Goal: Navigation & Orientation: Find specific page/section

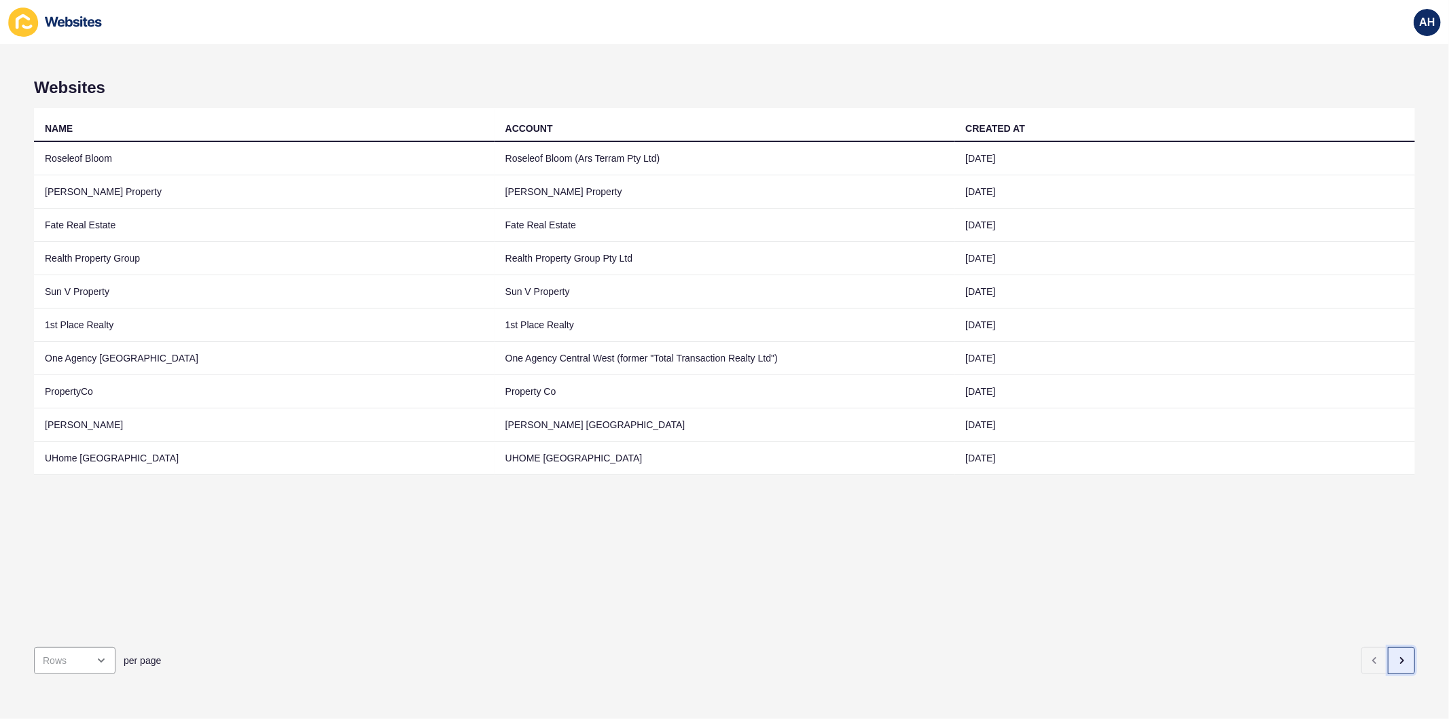
click at [1396, 655] on icon "button" at bounding box center [1401, 660] width 11 height 11
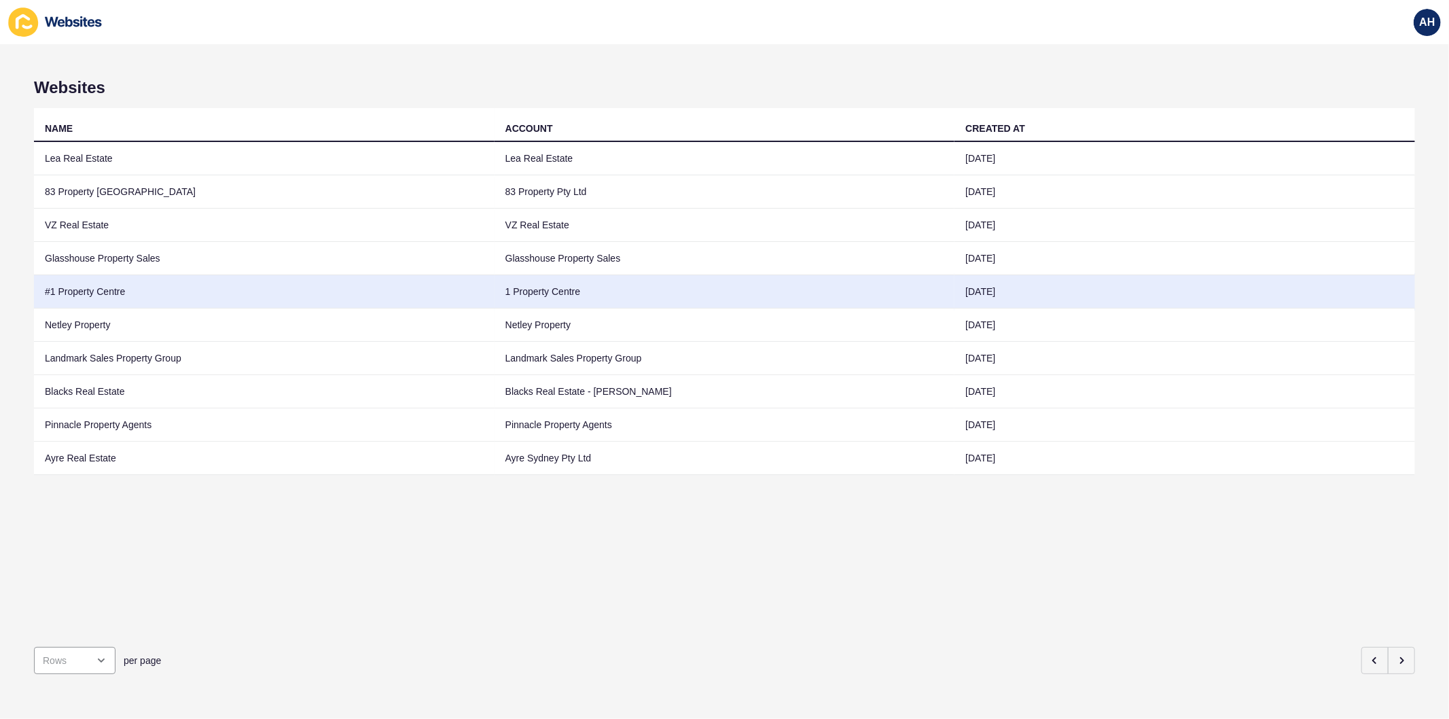
click at [626, 291] on td "1 Property Centre" at bounding box center [725, 291] width 461 height 33
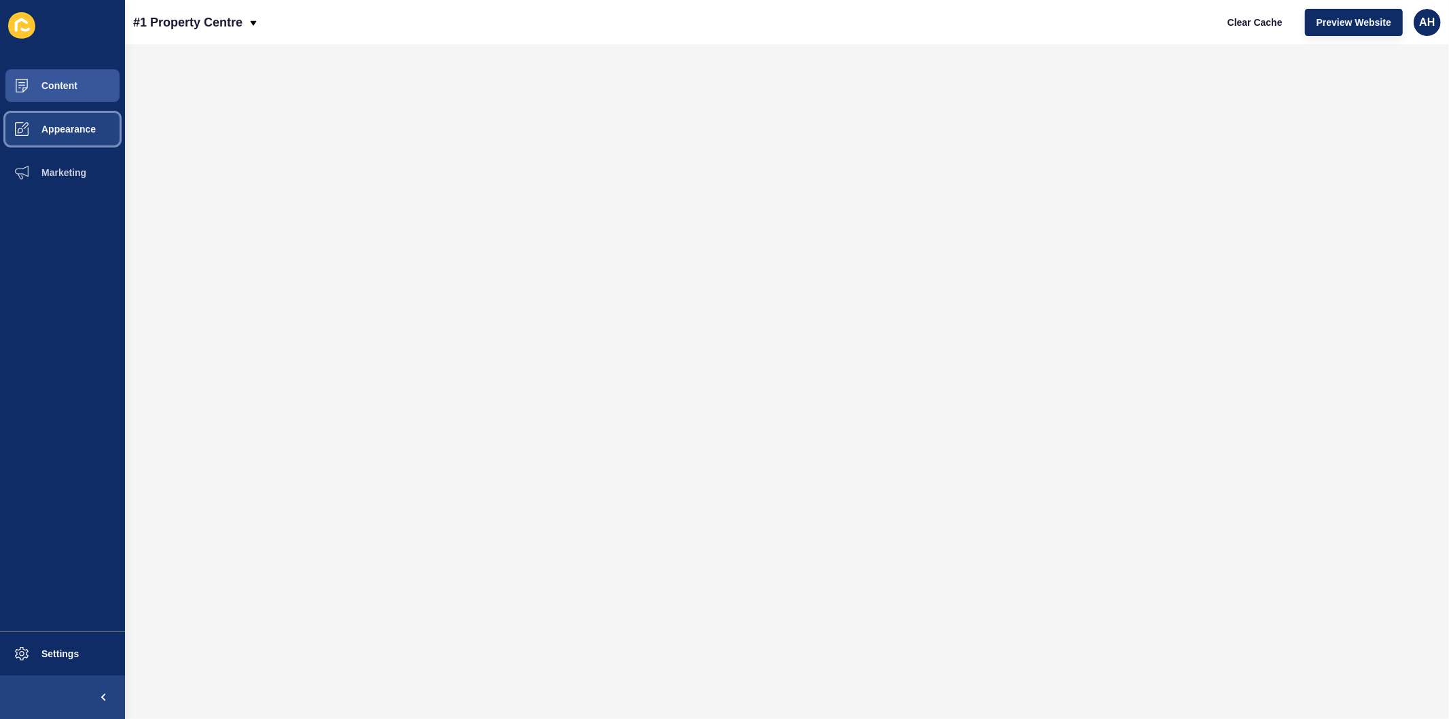
click at [48, 124] on span "Appearance" at bounding box center [47, 129] width 98 height 11
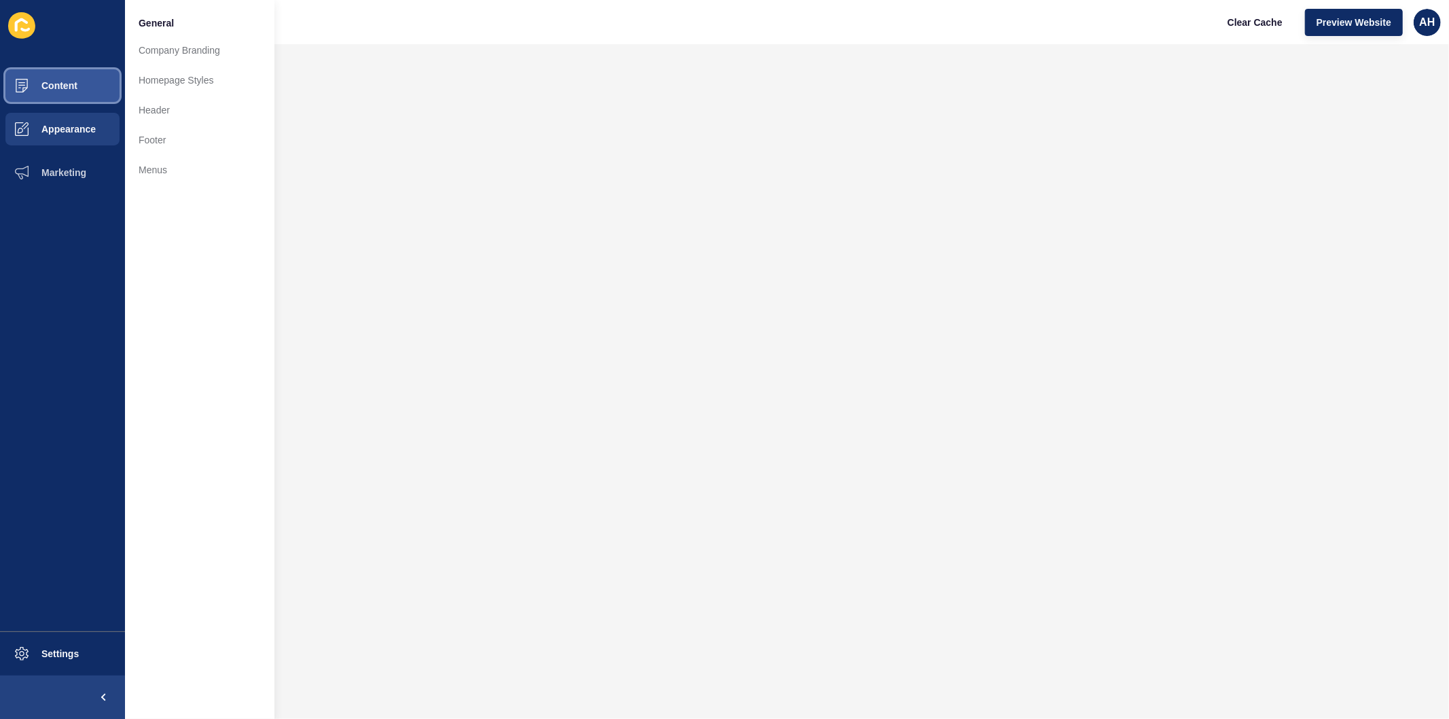
click at [68, 86] on span "Content" at bounding box center [37, 85] width 79 height 11
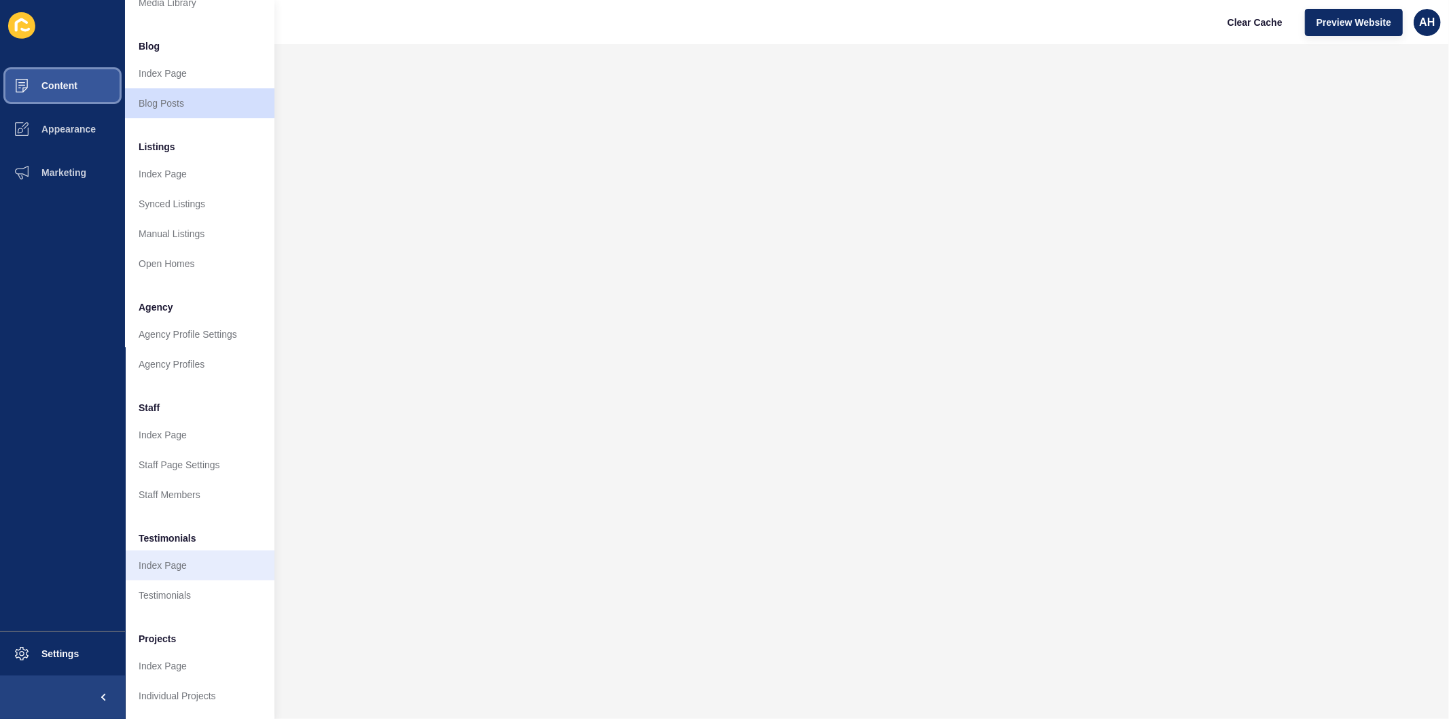
scroll to position [88, 0]
click at [196, 484] on link "Staff Members" at bounding box center [199, 495] width 149 height 30
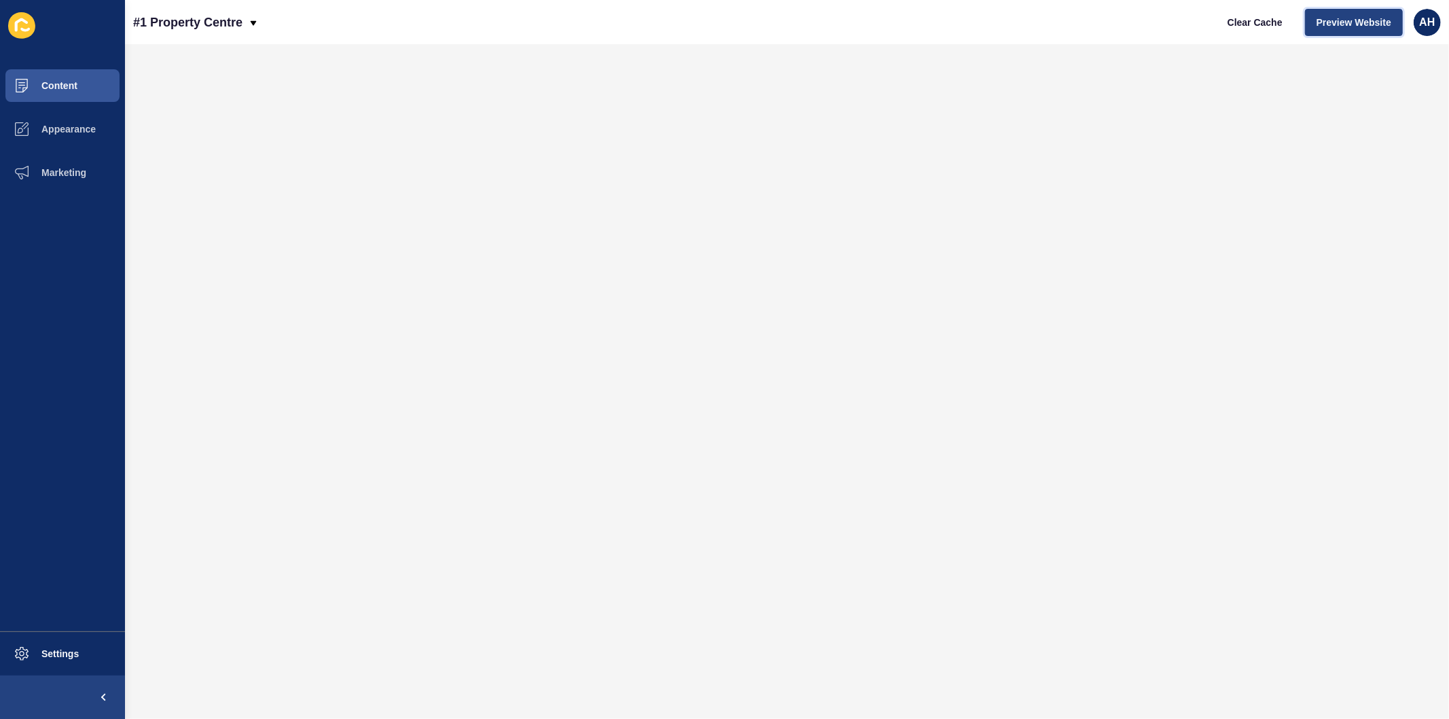
click at [1327, 20] on span "Preview Website" at bounding box center [1353, 23] width 75 height 14
click at [39, 76] on span at bounding box center [21, 85] width 43 height 43
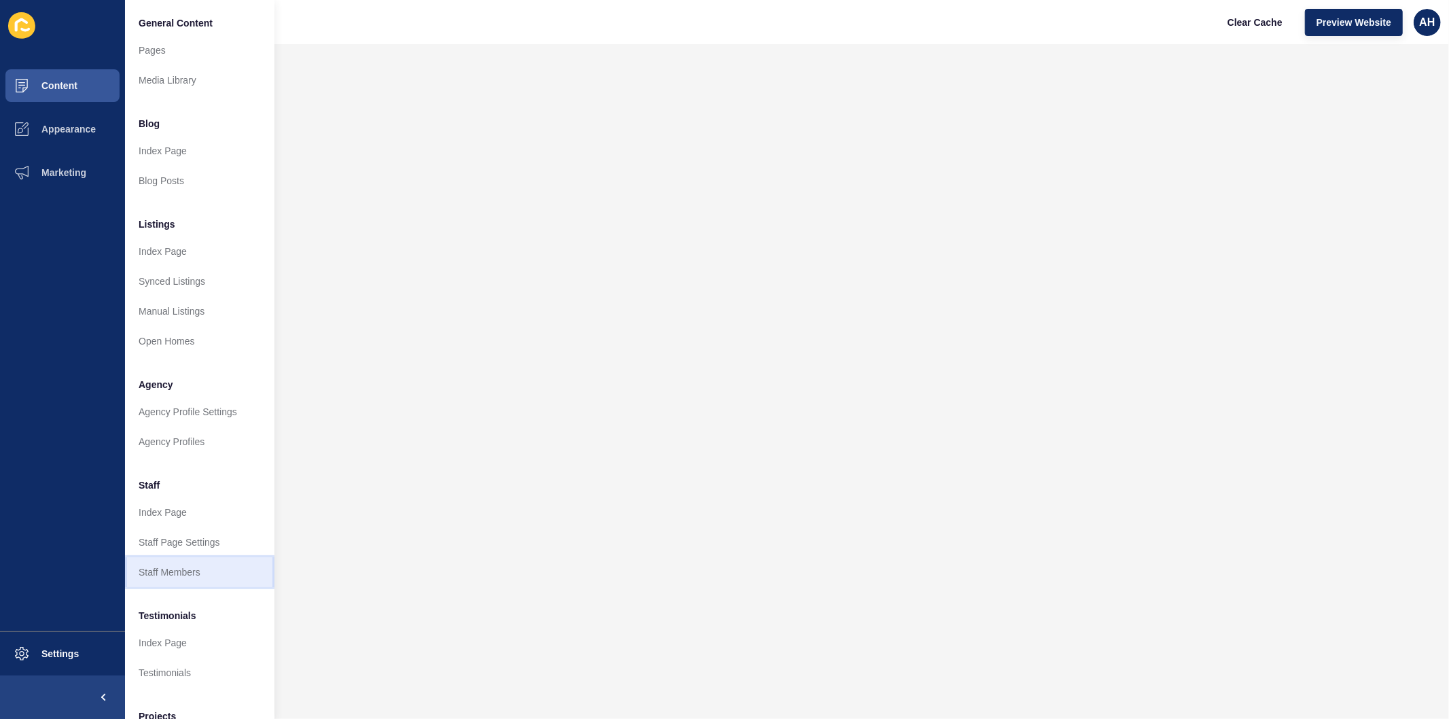
click at [177, 565] on link "Staff Members" at bounding box center [199, 572] width 149 height 30
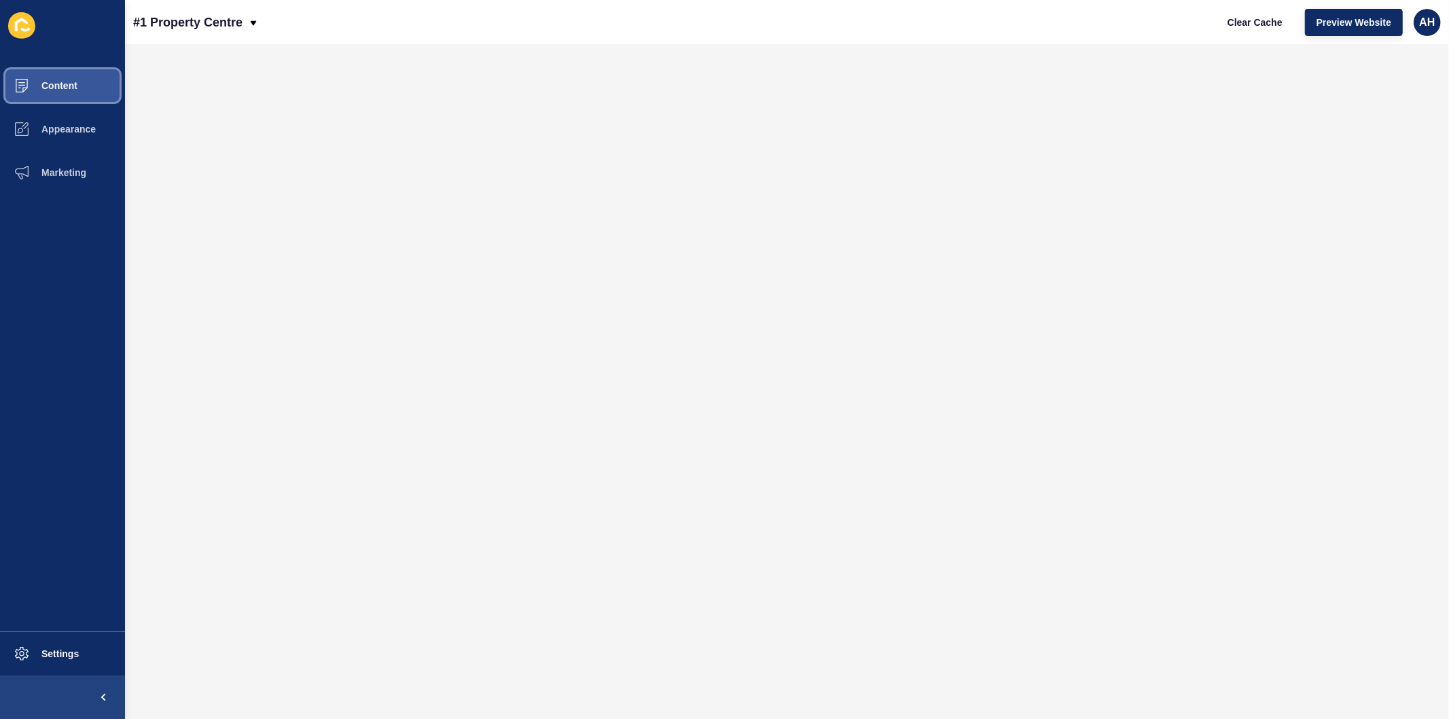
click at [39, 86] on span "Content" at bounding box center [37, 85] width 79 height 11
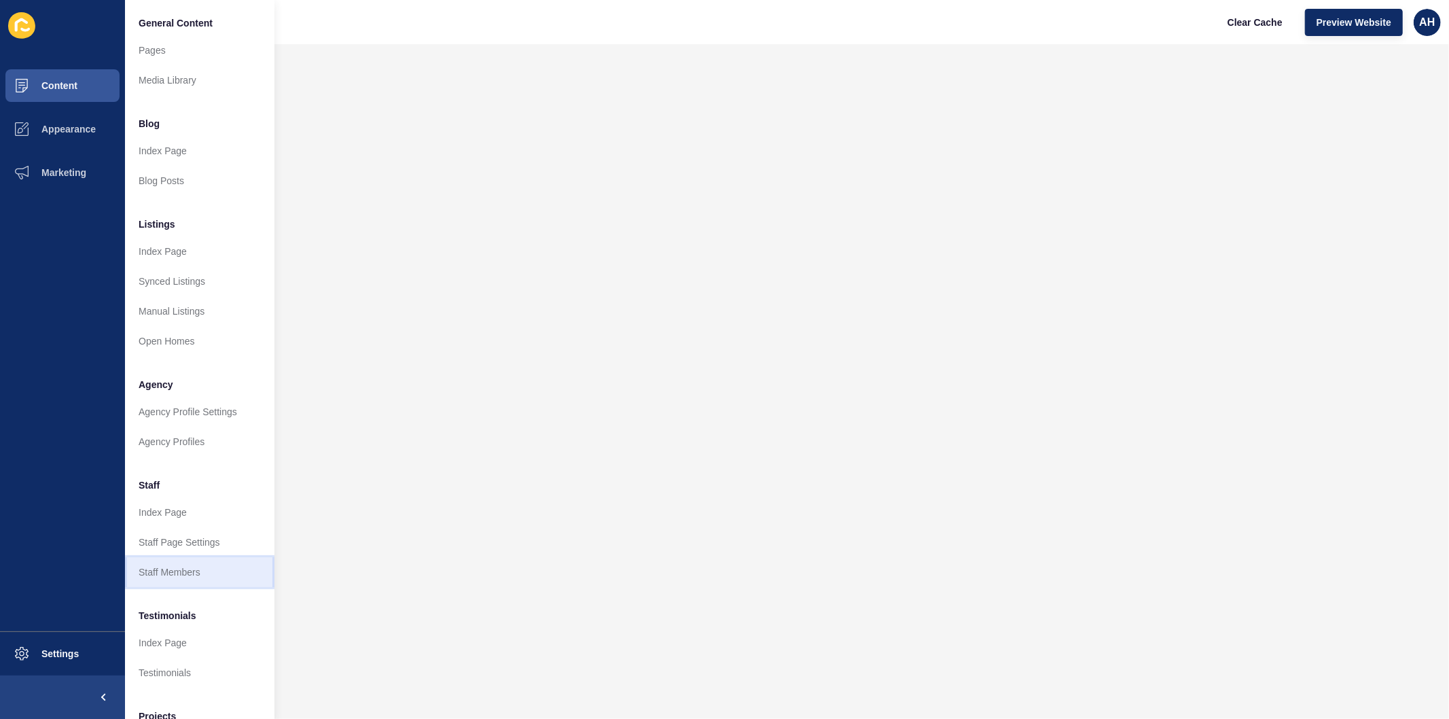
click at [187, 571] on link "Staff Members" at bounding box center [199, 572] width 149 height 30
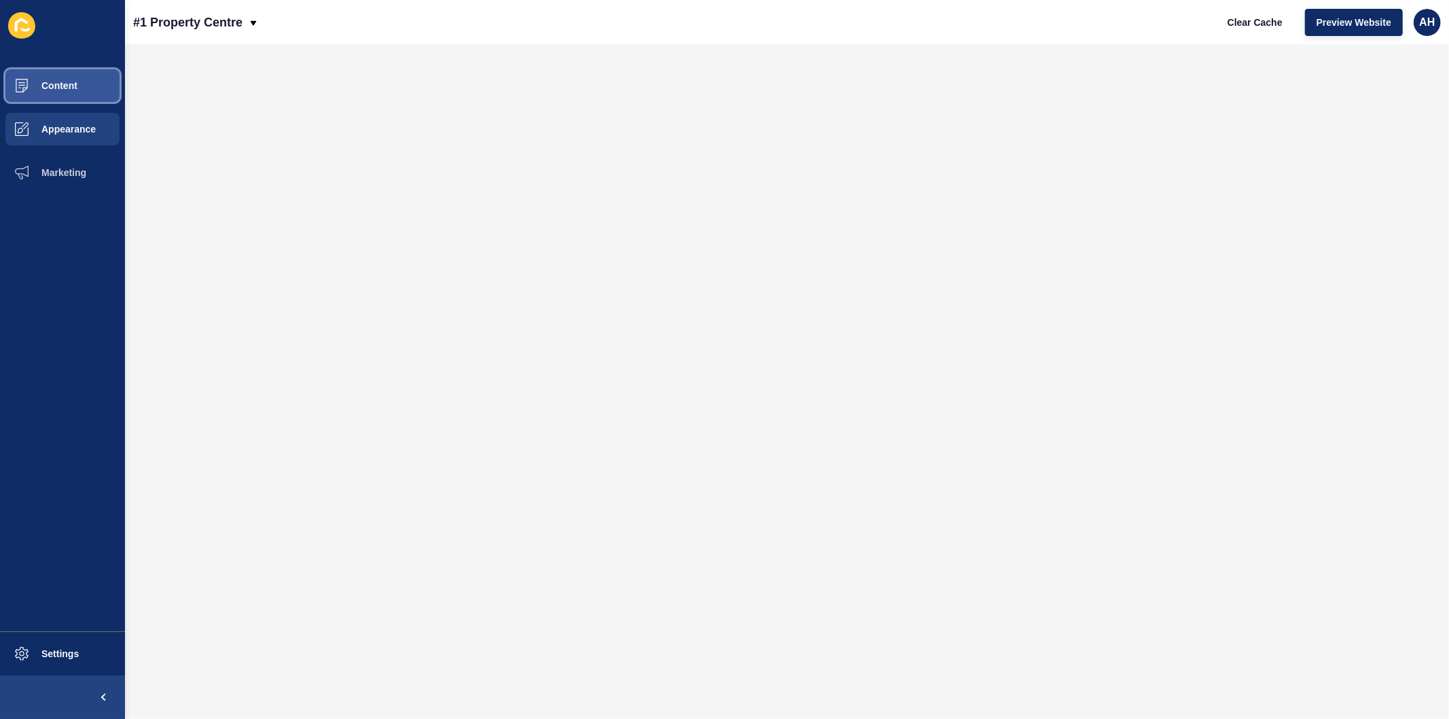
drag, startPoint x: 56, startPoint y: 83, endPoint x: 73, endPoint y: 132, distance: 52.4
click at [56, 83] on span "Content" at bounding box center [37, 85] width 79 height 11
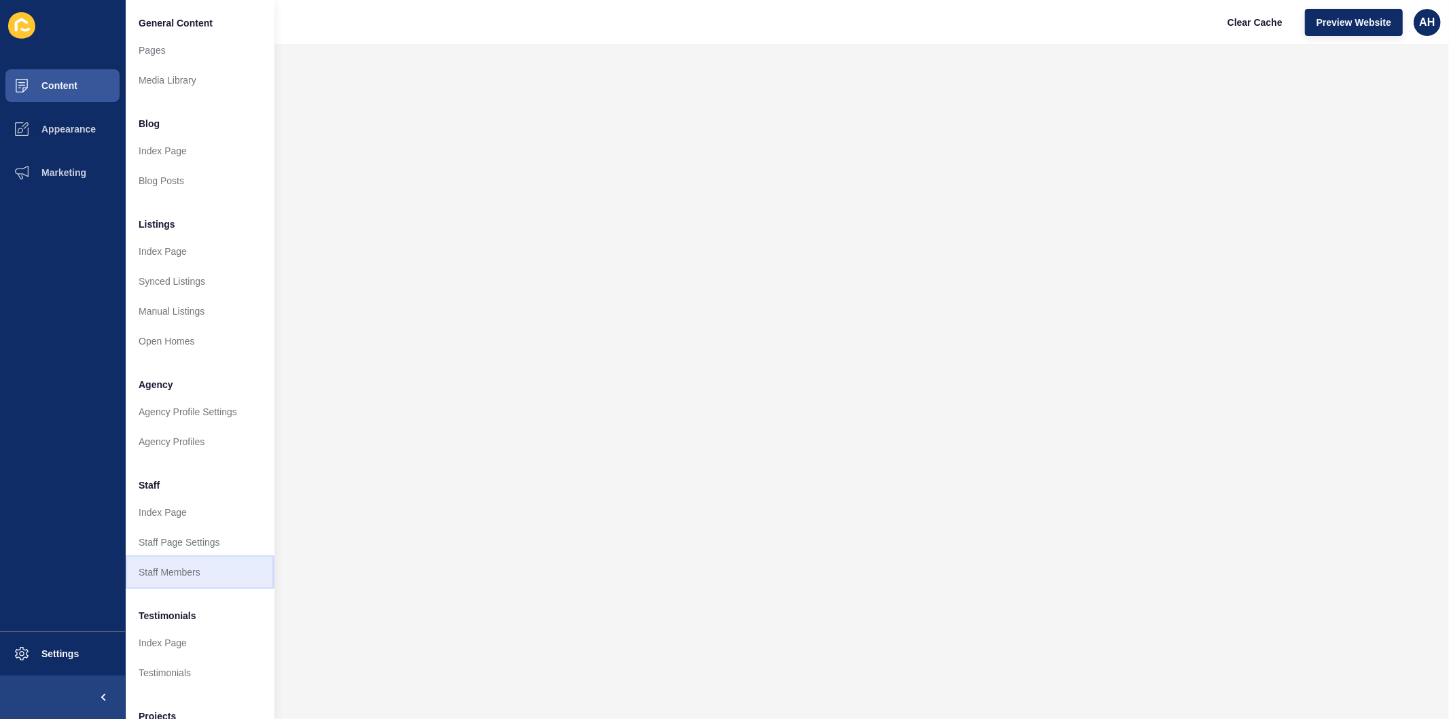
click at [168, 564] on link "Staff Members" at bounding box center [199, 572] width 149 height 30
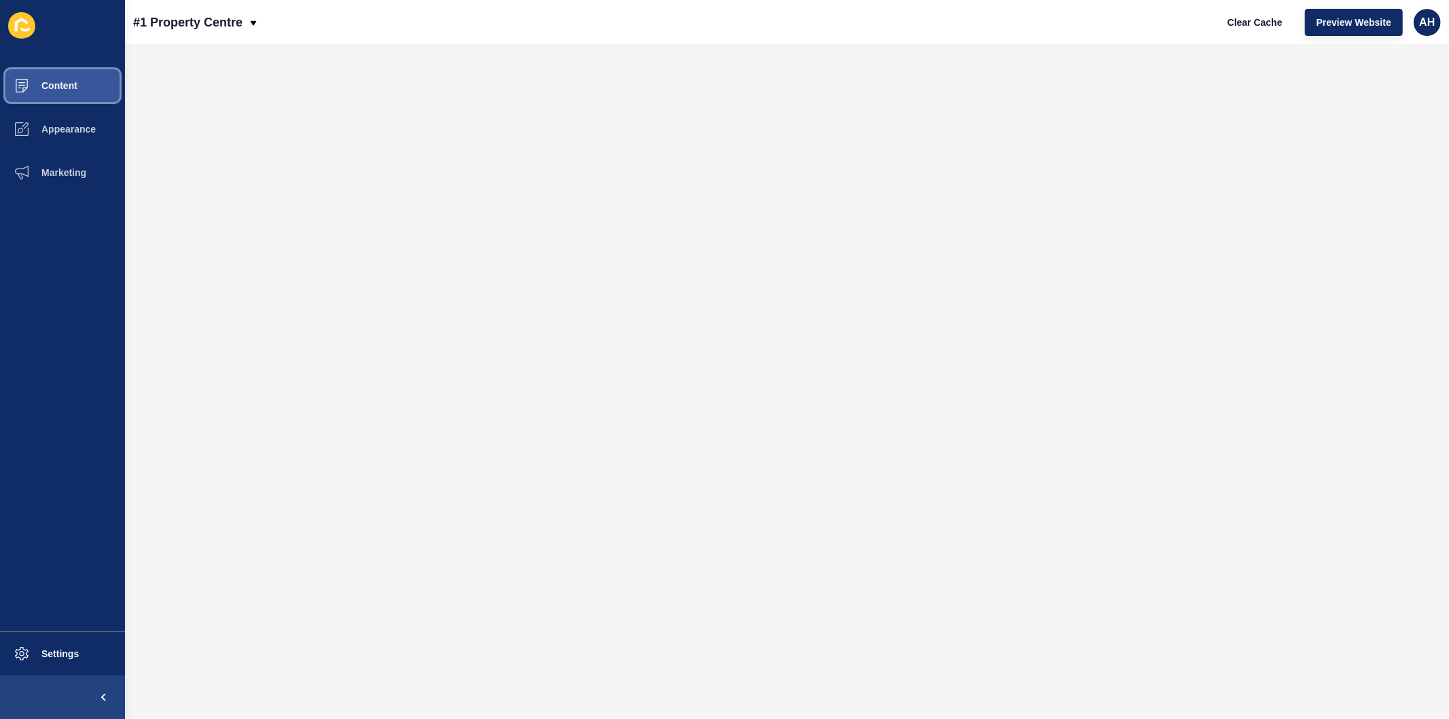
click at [61, 87] on span "Content" at bounding box center [37, 85] width 79 height 11
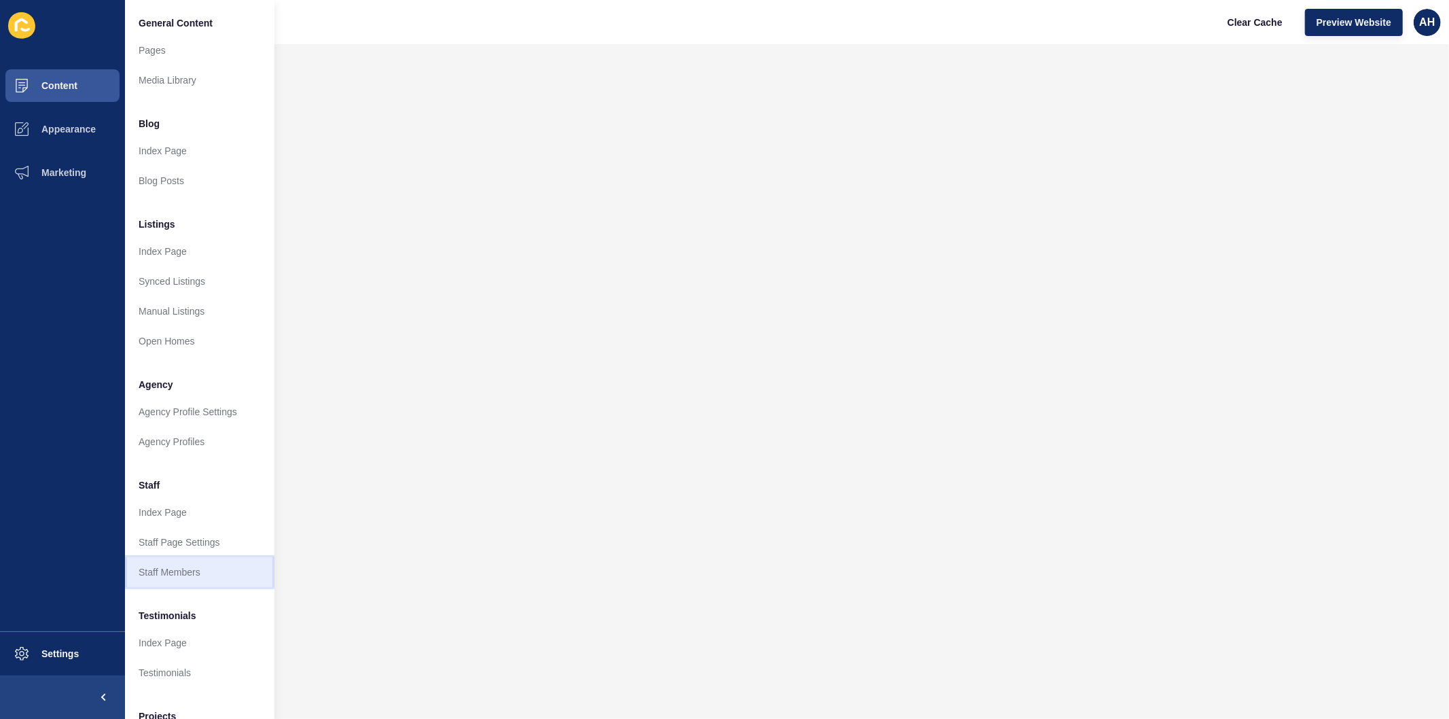
click at [158, 569] on link "Staff Members" at bounding box center [199, 572] width 149 height 30
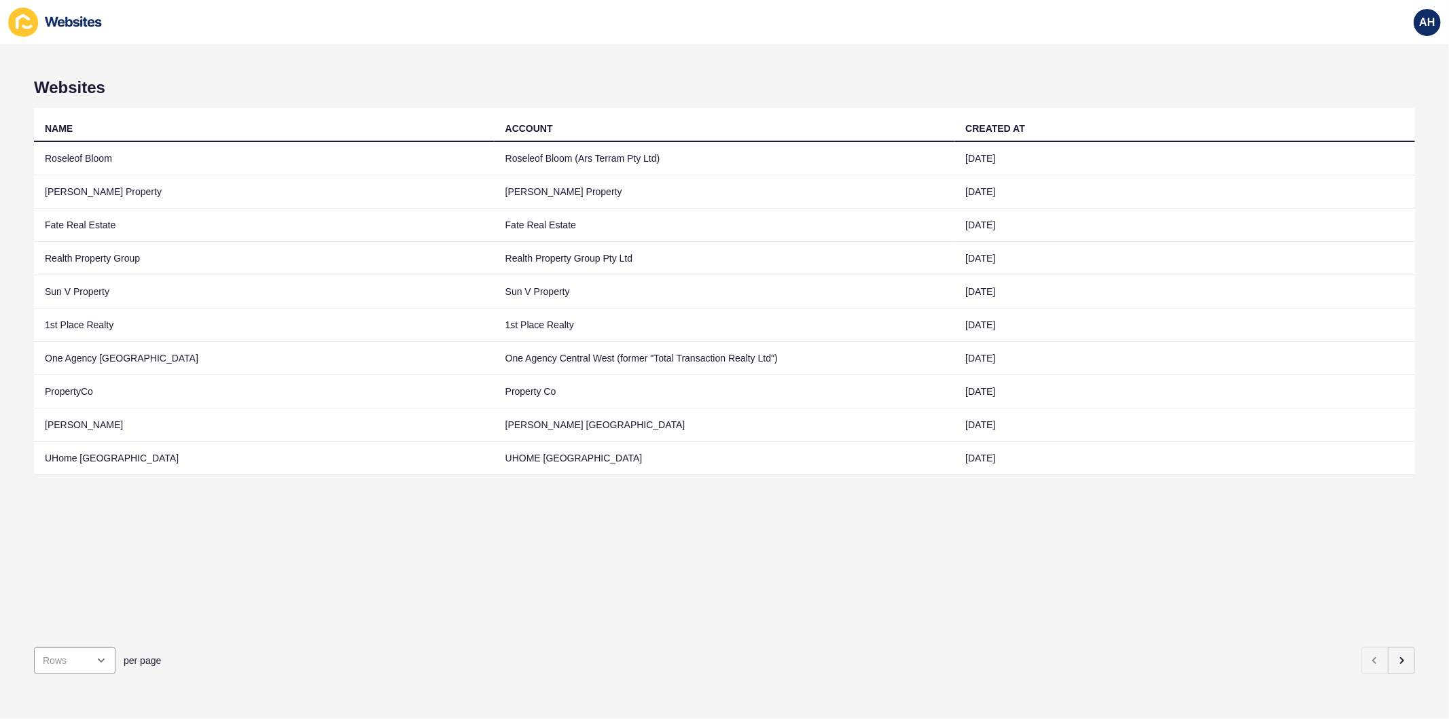
click at [738, 531] on div "NAME ACCOUNT CREATED AT Roseleof Bloom Roseleof Bloom (Ars Terram Pty Ltd) 15 S…" at bounding box center [724, 372] width 1381 height 528
click at [1396, 655] on icon "button" at bounding box center [1401, 660] width 11 height 11
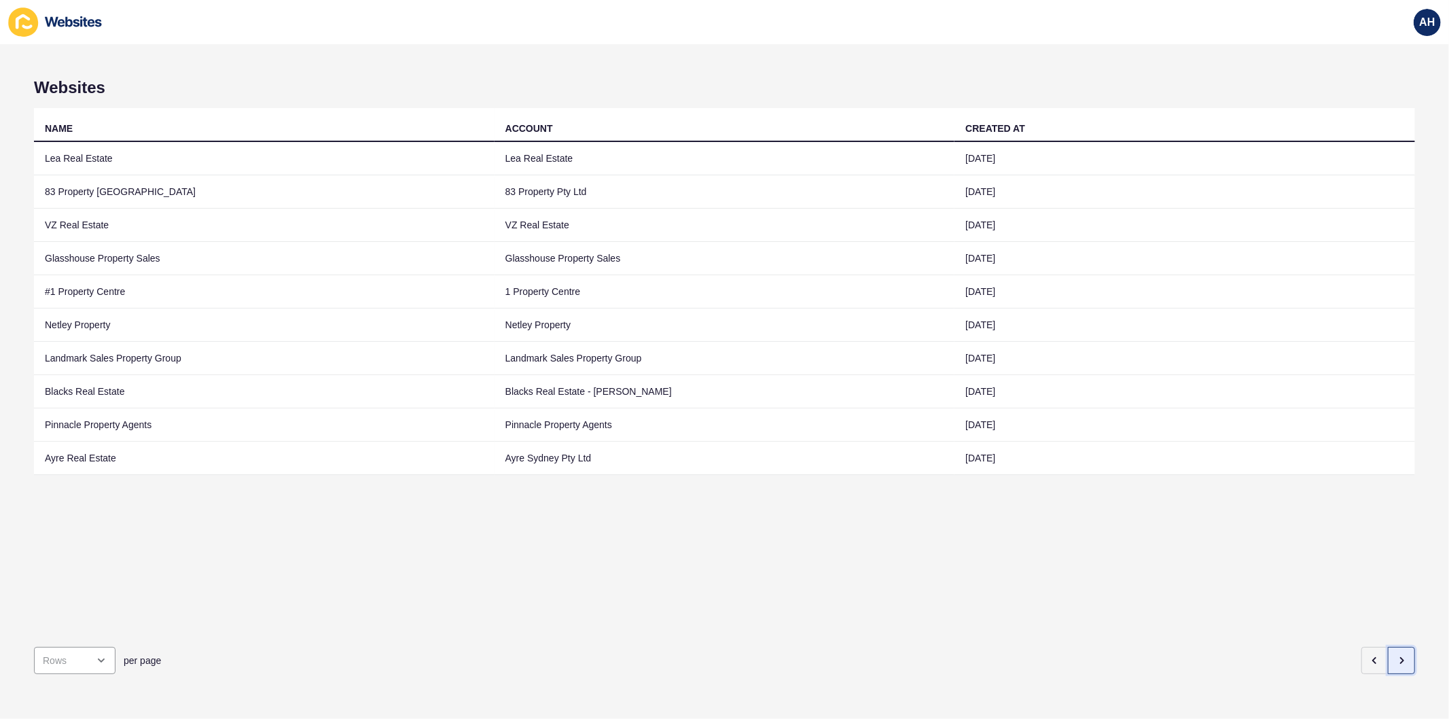
click at [1401, 658] on icon "button" at bounding box center [1402, 660] width 3 height 5
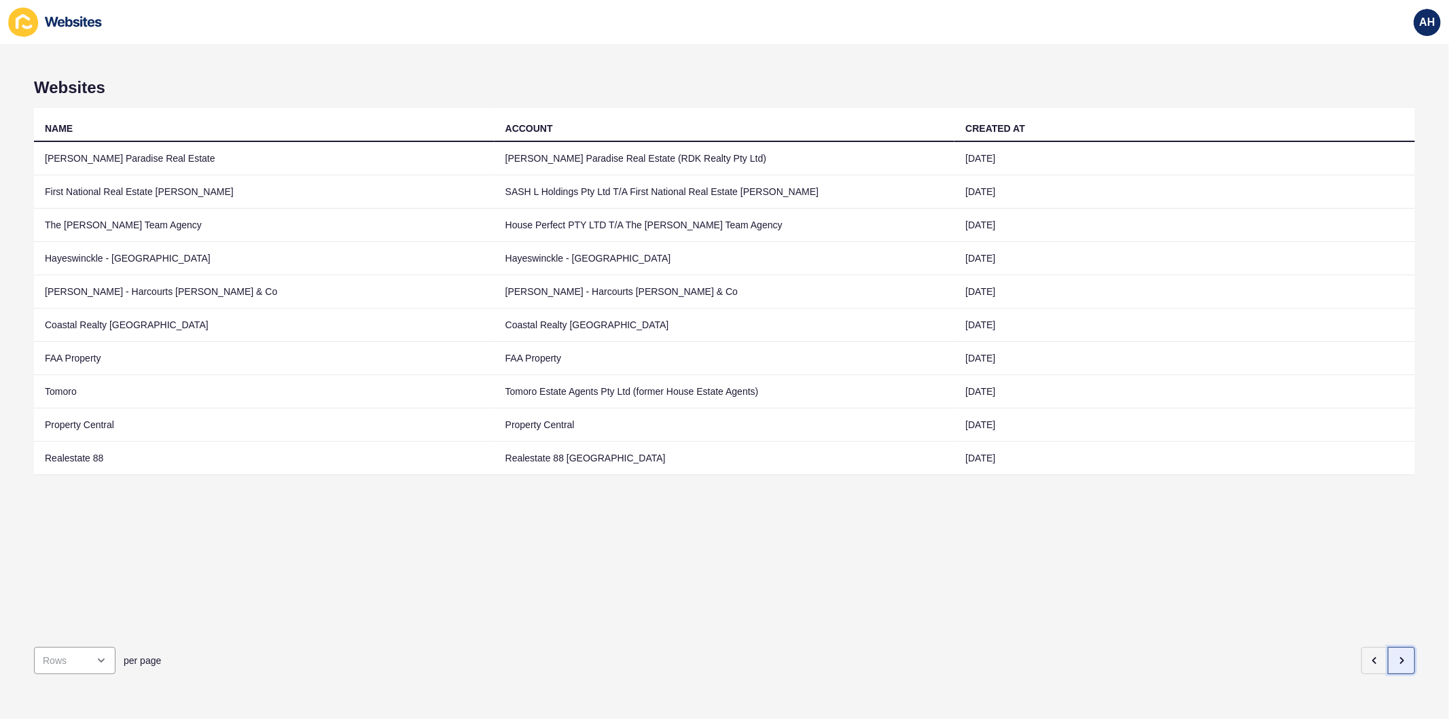
click at [1396, 655] on icon "button" at bounding box center [1401, 660] width 11 height 11
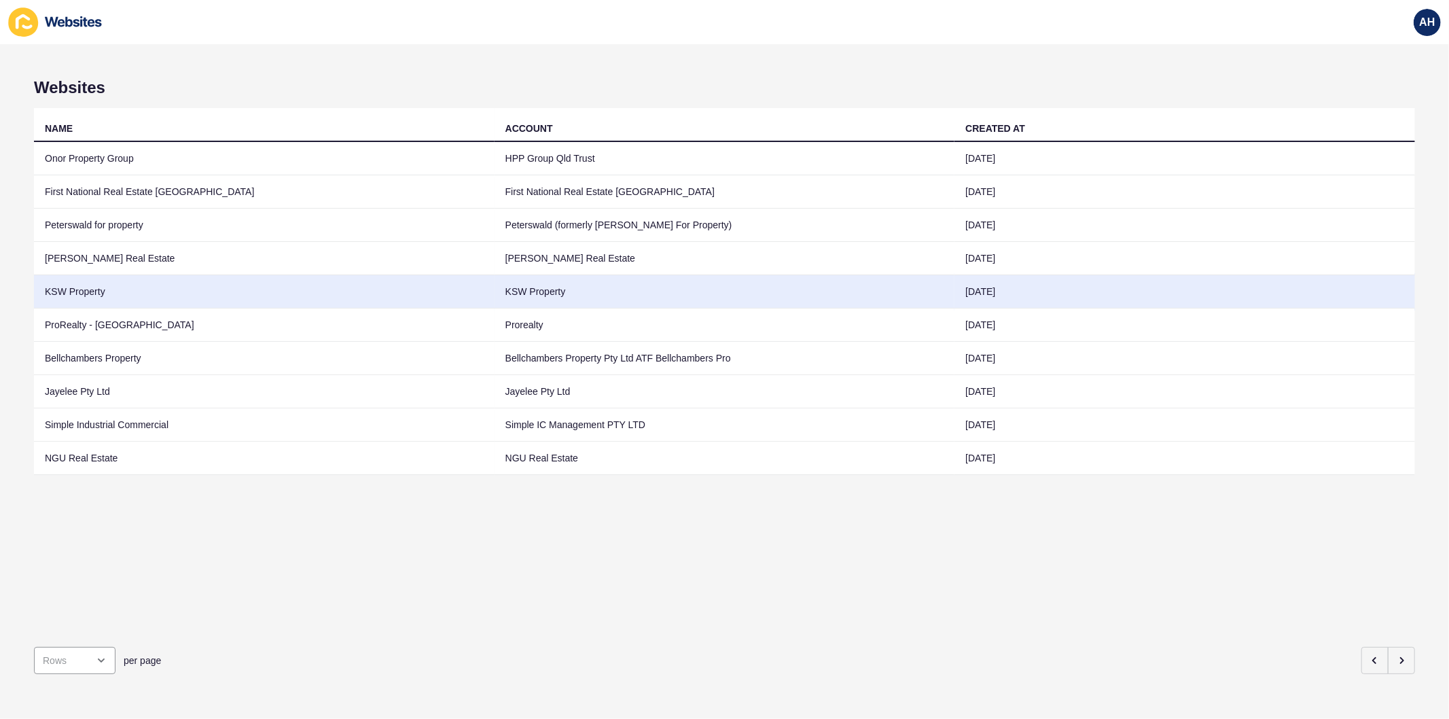
click at [585, 295] on td "KSW Property" at bounding box center [725, 291] width 461 height 33
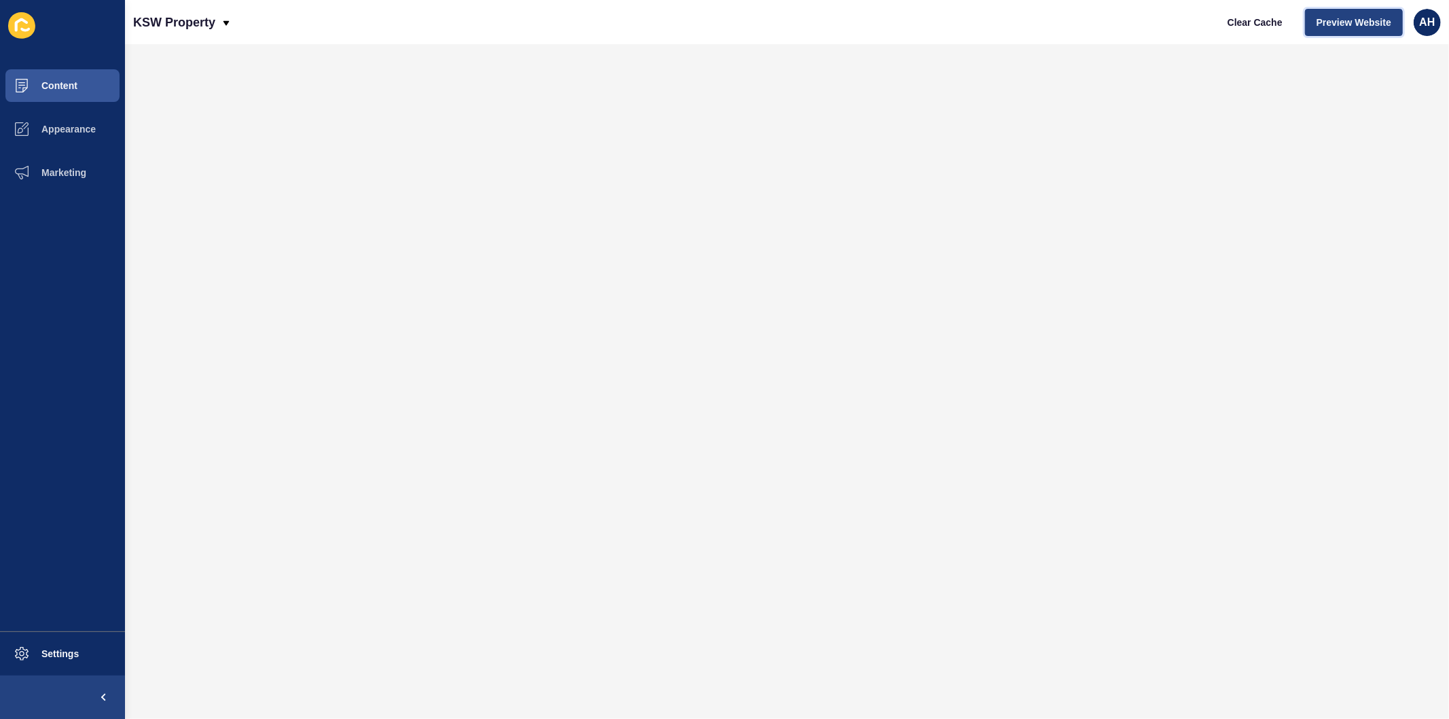
click at [1367, 25] on span "Preview Website" at bounding box center [1353, 23] width 75 height 14
click at [78, 82] on button "Content" at bounding box center [62, 85] width 125 height 43
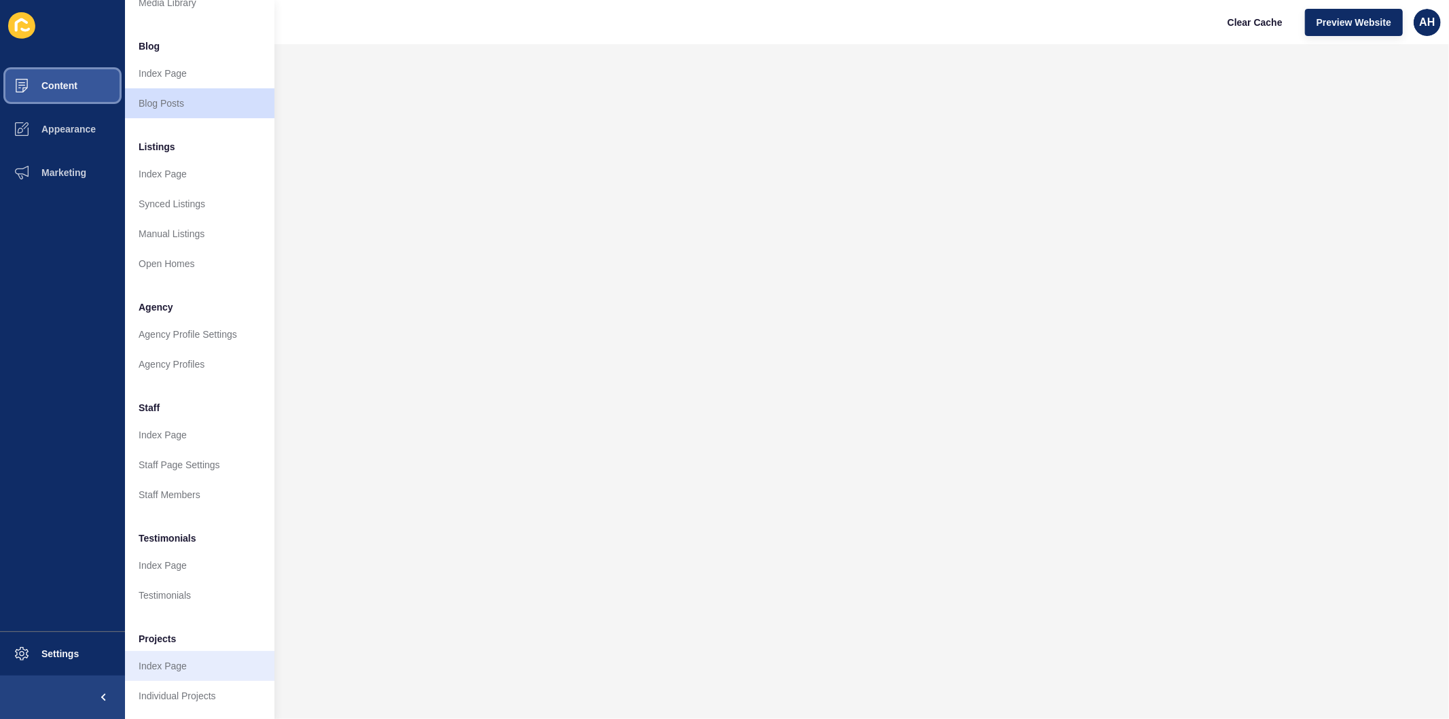
scroll to position [88, 0]
click at [173, 681] on link "Individual Projects" at bounding box center [199, 696] width 149 height 30
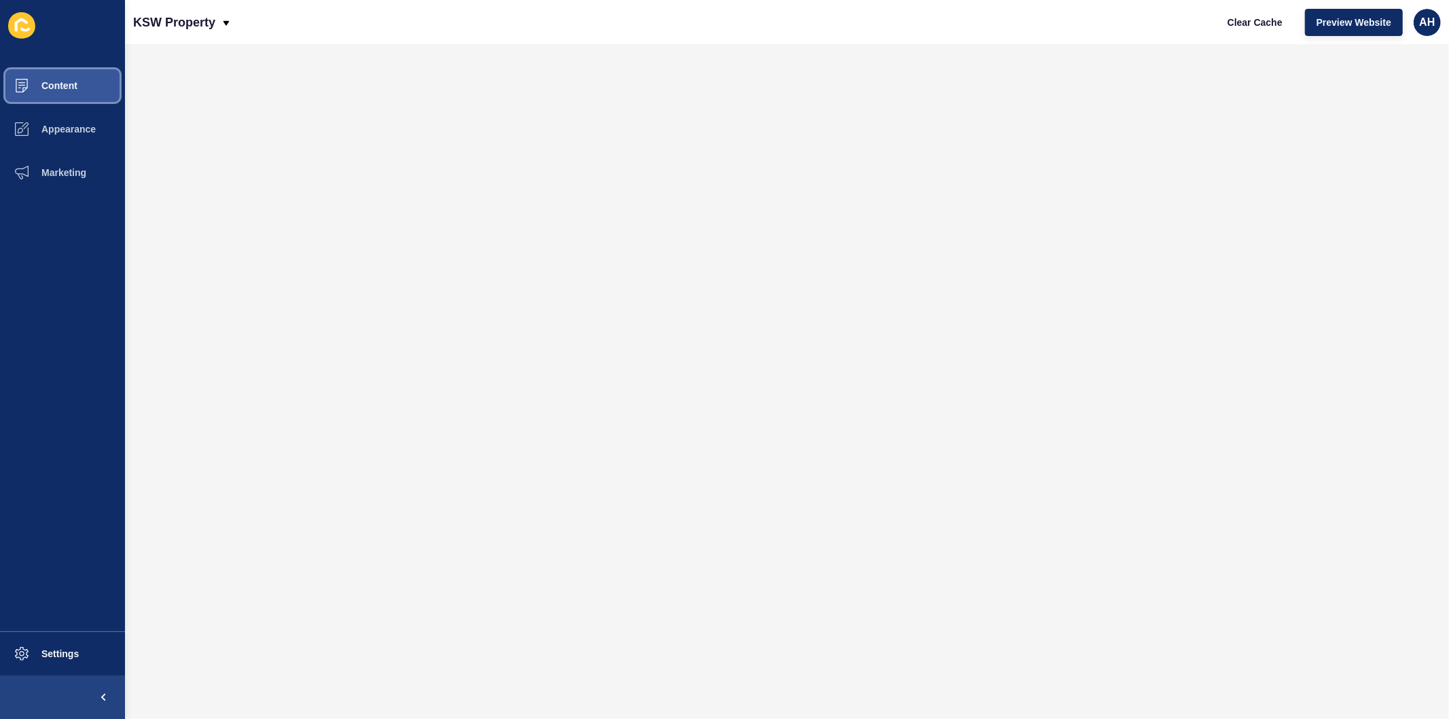
click at [71, 80] on span "Content" at bounding box center [37, 85] width 79 height 11
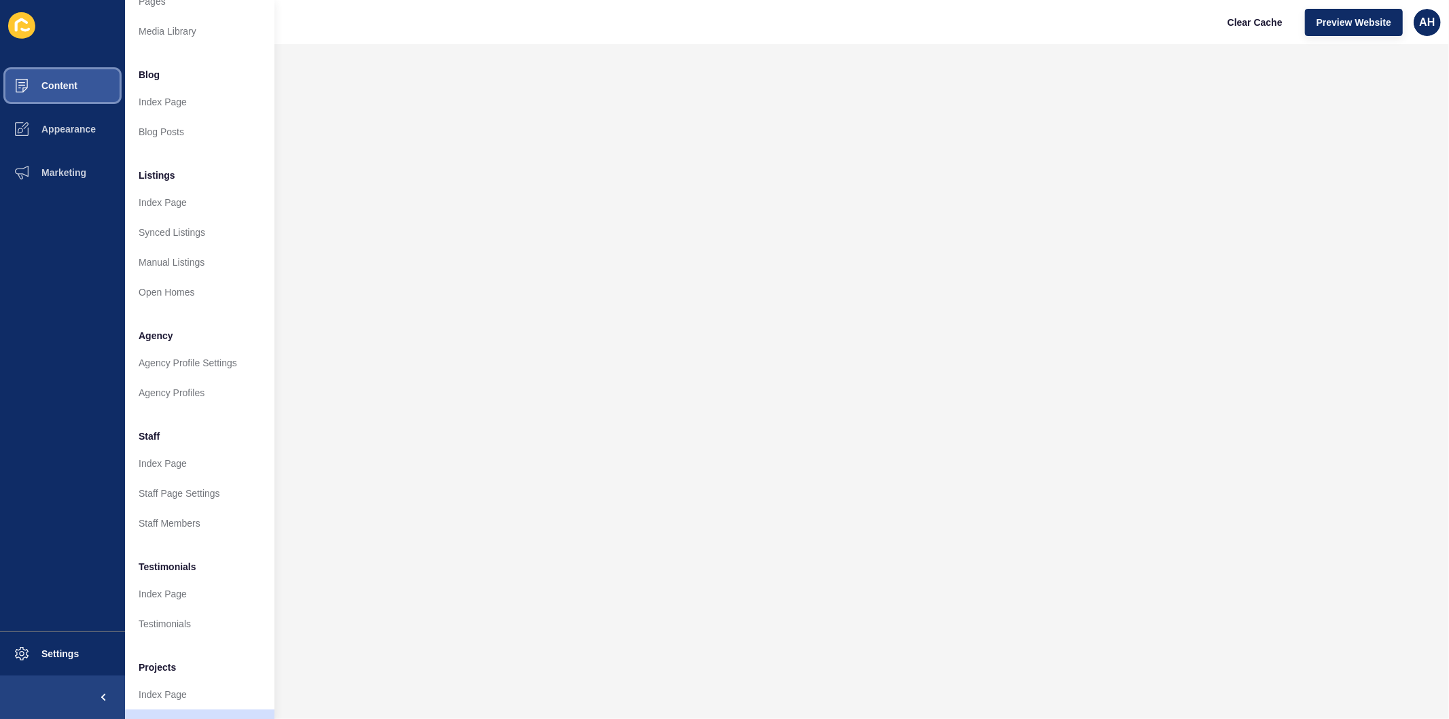
scroll to position [88, 0]
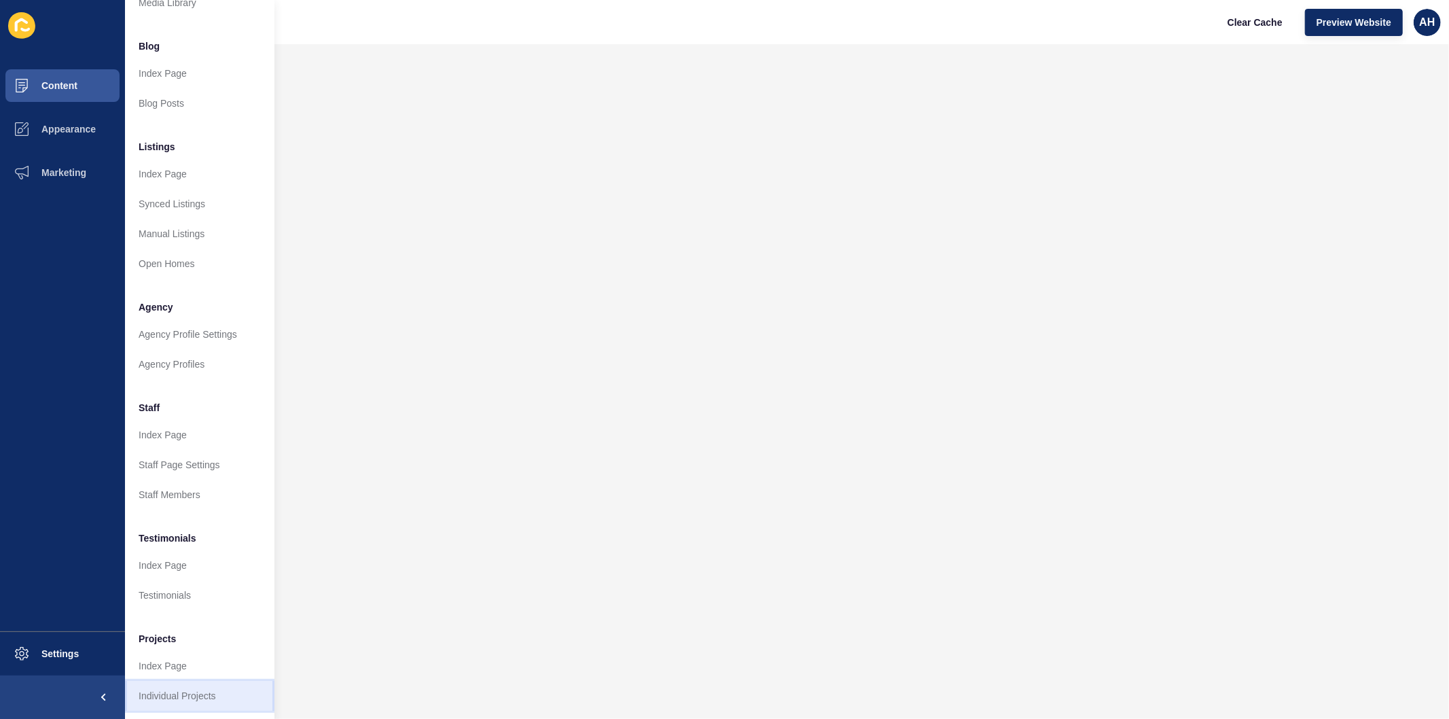
click at [170, 685] on link "Individual Projects" at bounding box center [199, 696] width 149 height 30
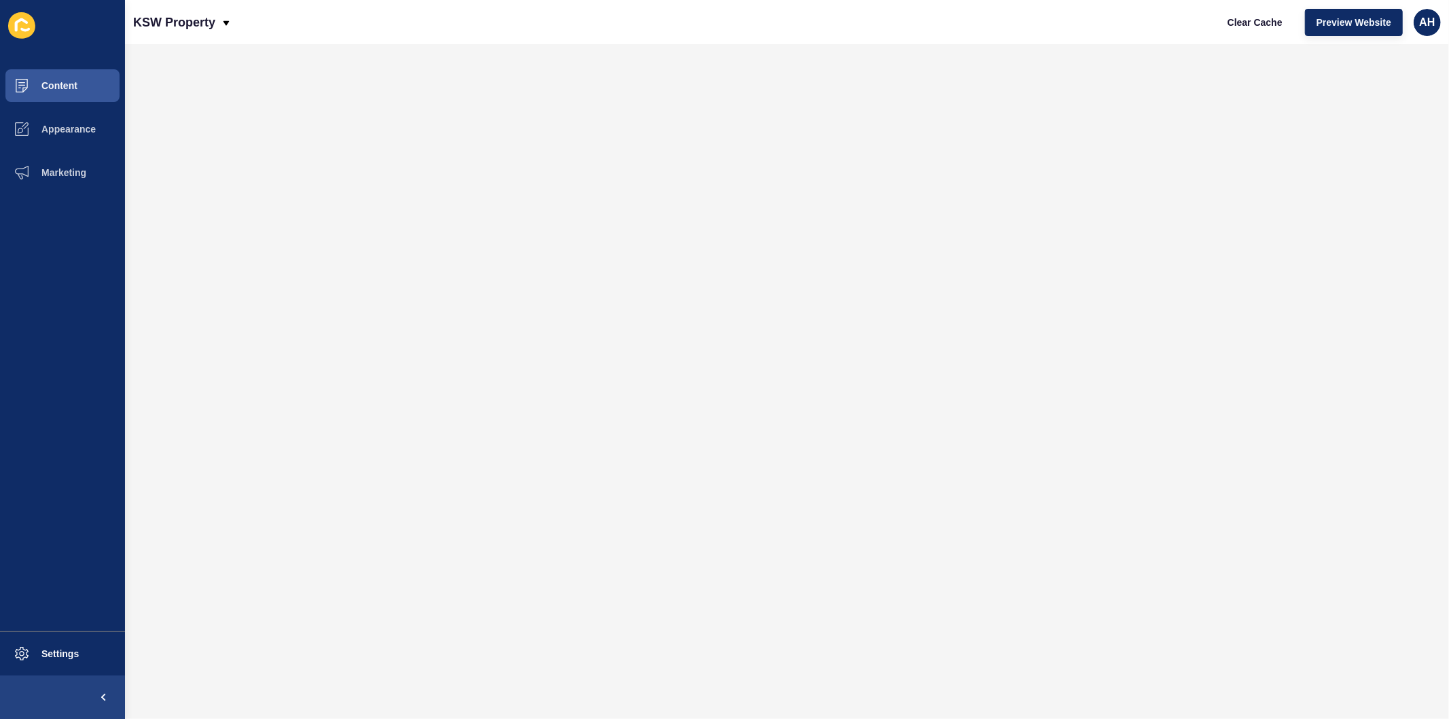
scroll to position [0, 0]
